Goal: Find specific page/section: Find specific page/section

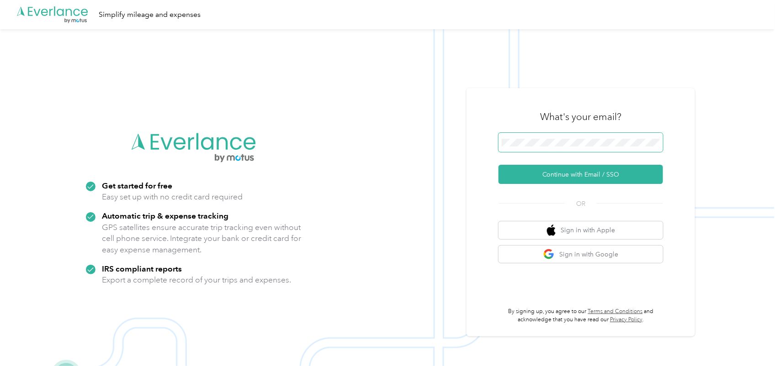
click at [536, 147] on span at bounding box center [580, 142] width 164 height 19
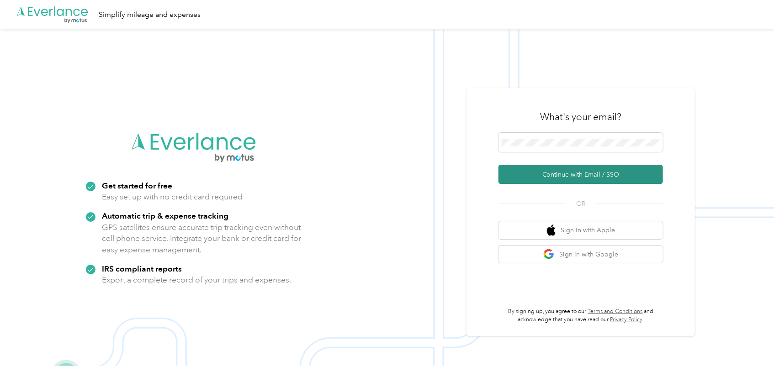
click at [582, 174] on button "Continue with Email / SSO" at bounding box center [580, 174] width 164 height 19
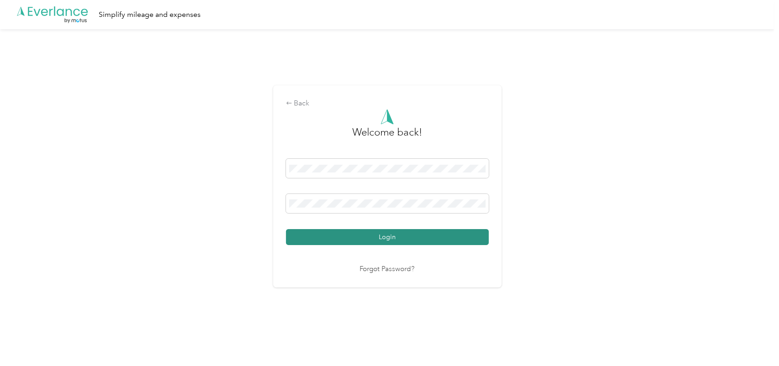
click at [373, 237] on button "Login" at bounding box center [387, 237] width 203 height 16
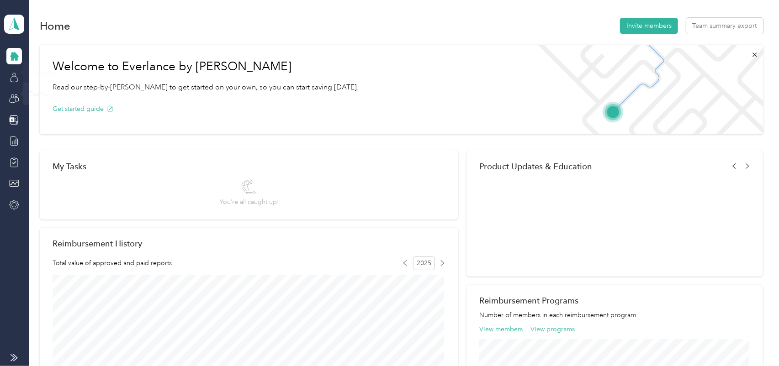
click at [12, 53] on icon at bounding box center [14, 56] width 9 height 9
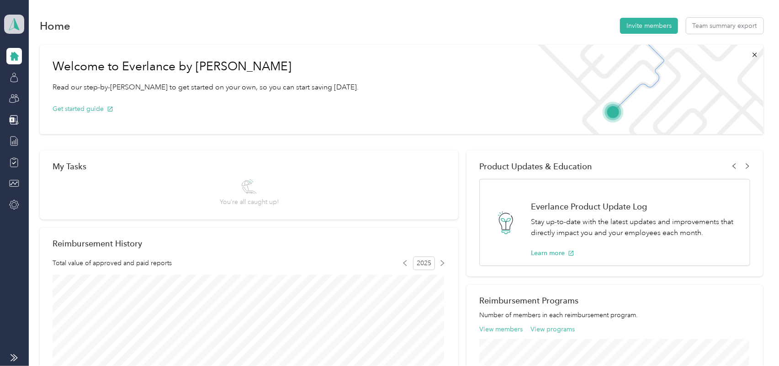
click at [17, 30] on span at bounding box center [14, 24] width 20 height 19
click at [43, 74] on div "Team dashboard" at bounding box center [37, 75] width 50 height 10
click at [16, 26] on polygon at bounding box center [16, 24] width 5 height 12
click at [41, 97] on div "Personal dashboard" at bounding box center [101, 95] width 180 height 16
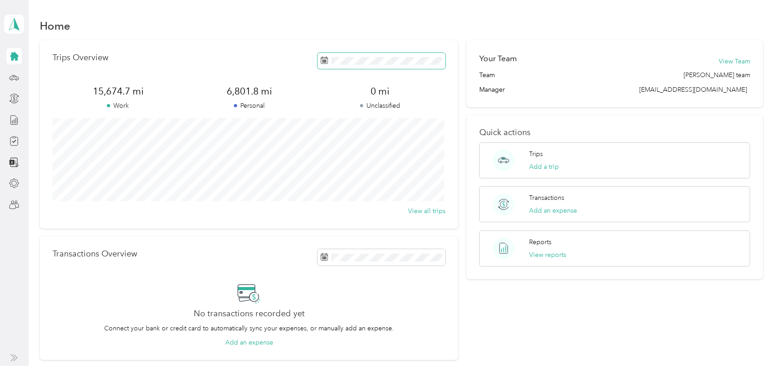
click at [391, 56] on span at bounding box center [381, 61] width 128 height 16
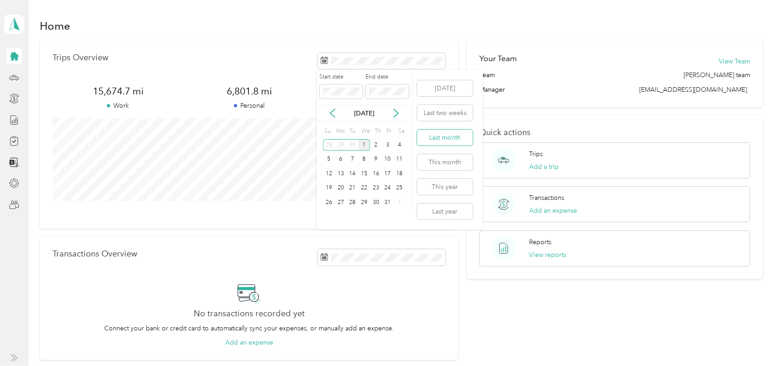
click at [451, 142] on button "Last month" at bounding box center [445, 138] width 56 height 16
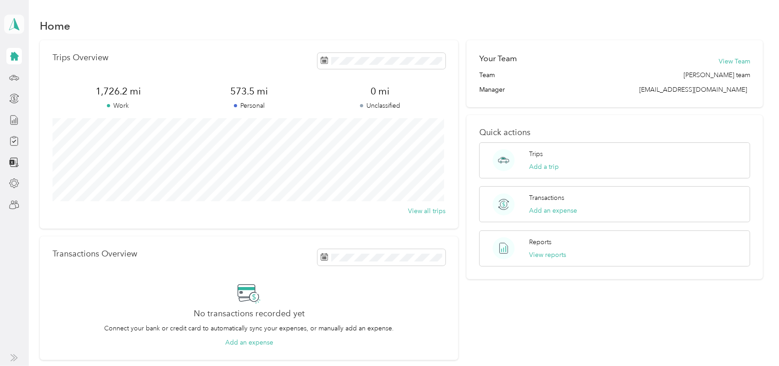
click at [18, 28] on polygon at bounding box center [16, 24] width 5 height 12
click at [60, 79] on div "Team dashboard Personal dashboard Log out" at bounding box center [101, 95] width 180 height 58
click at [16, 122] on line at bounding box center [16, 120] width 0 height 5
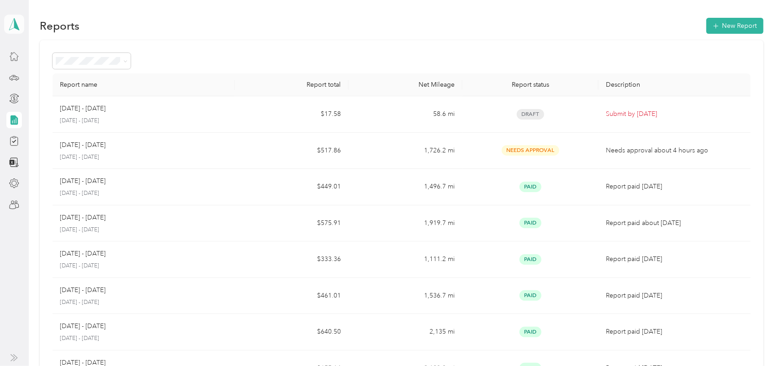
click at [14, 22] on polygon at bounding box center [16, 24] width 5 height 12
click at [38, 76] on div "Team dashboard" at bounding box center [101, 75] width 180 height 16
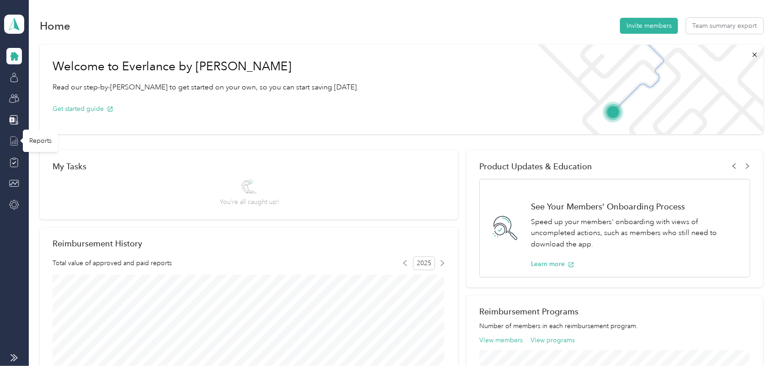
click at [16, 145] on icon at bounding box center [14, 141] width 10 height 10
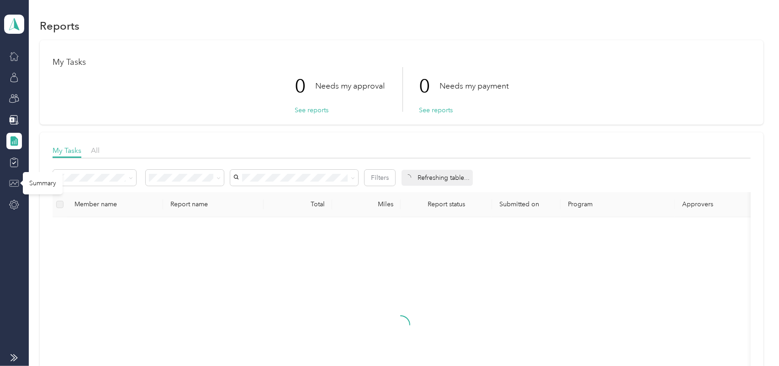
click at [16, 181] on icon at bounding box center [14, 184] width 10 height 10
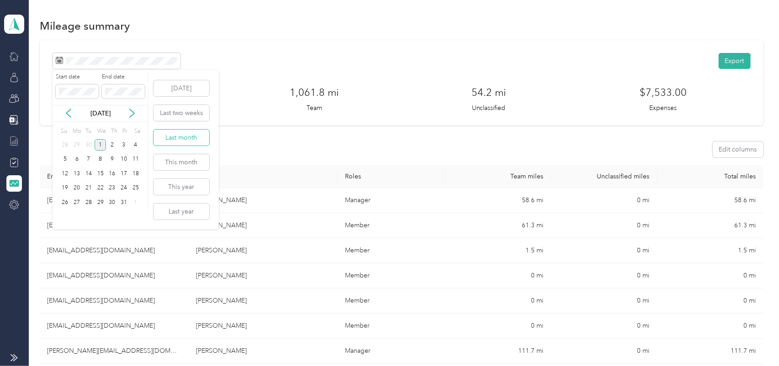
click at [188, 139] on button "Last month" at bounding box center [181, 138] width 56 height 16
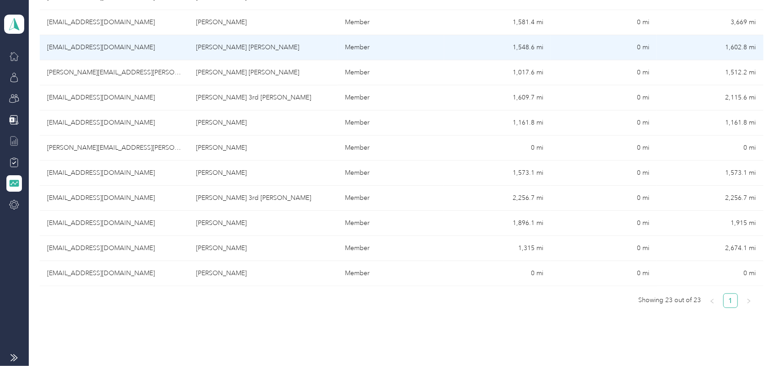
scroll to position [145, 0]
